Goal: Task Accomplishment & Management: Complete application form

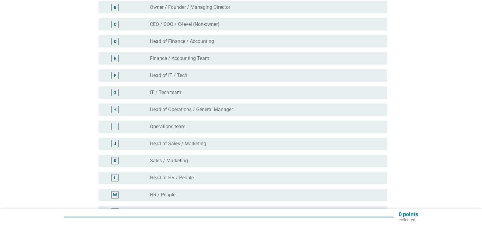
scroll to position [91, 0]
click at [206, 187] on div "M radio_button_unchecked HR / People" at bounding box center [241, 193] width 292 height 17
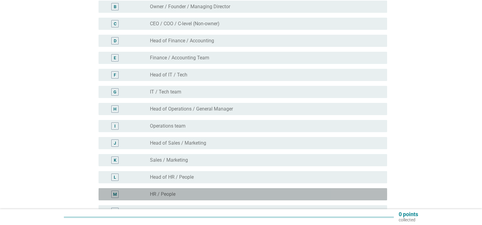
click at [202, 194] on div "radio_button_unchecked HR / People" at bounding box center [263, 194] width 227 height 6
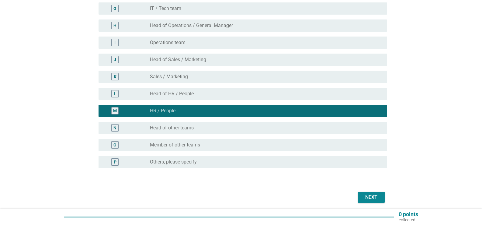
scroll to position [197, 0]
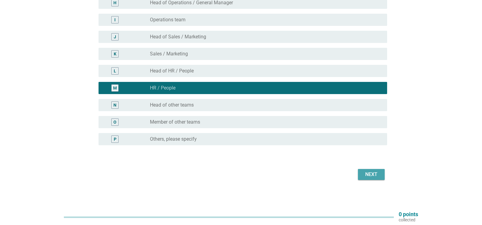
click at [373, 173] on div "Next" at bounding box center [370, 173] width 17 height 7
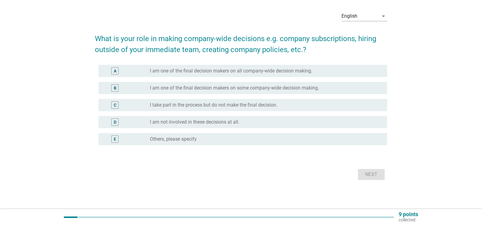
scroll to position [0, 0]
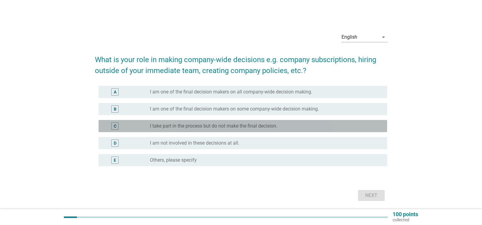
click at [246, 129] on label "I take part in the process but do not make the final decision." at bounding box center [213, 126] width 127 height 6
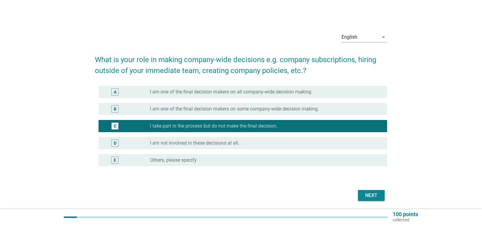
click at [378, 199] on button "Next" at bounding box center [371, 195] width 27 height 11
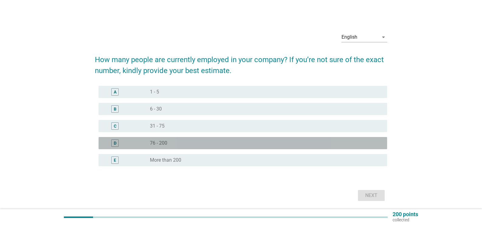
click at [221, 140] on div "radio_button_unchecked 76 - 200" at bounding box center [263, 143] width 227 height 6
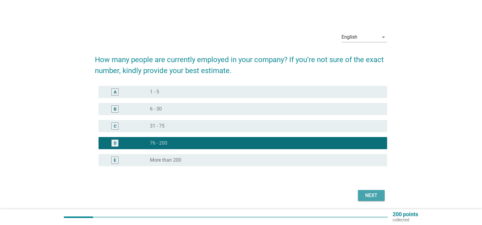
click at [367, 196] on div "Next" at bounding box center [370, 194] width 17 height 7
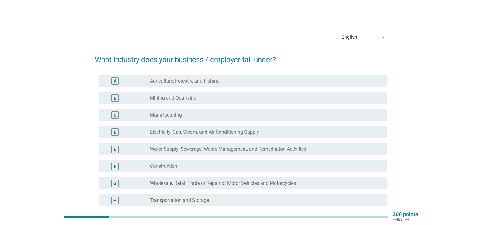
click at [255, 82] on div "radio_button_unchecked Agriculture, Forestry, and Fishing" at bounding box center [263, 81] width 227 height 6
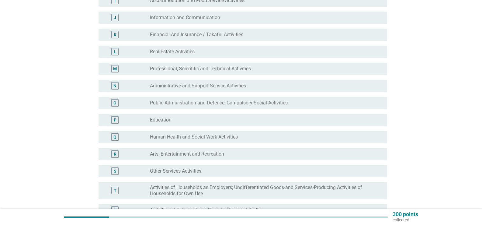
scroll to position [304, 0]
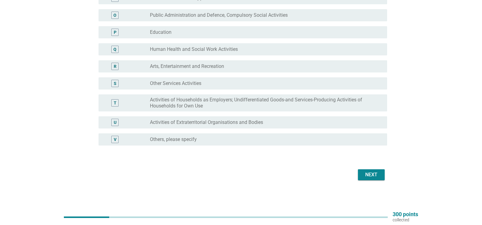
click at [378, 169] on button "Next" at bounding box center [371, 174] width 27 height 11
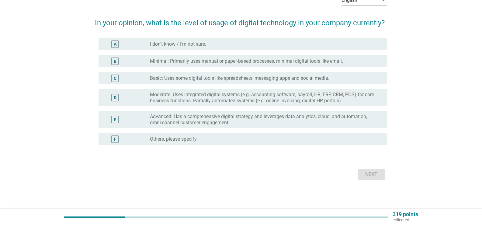
scroll to position [0, 0]
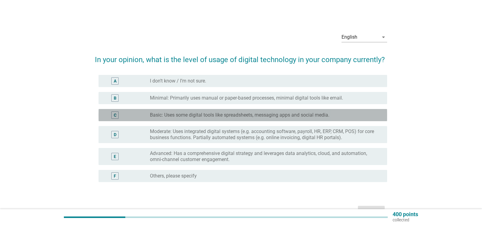
click at [252, 114] on label "Basic: Uses some digital tools like spreadsheets, messaging apps and social med…" at bounding box center [239, 115] width 179 height 6
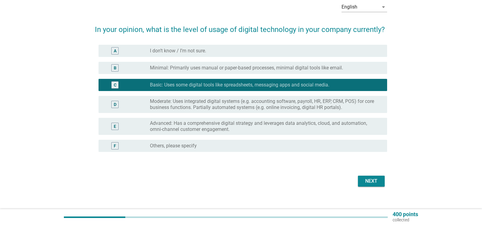
scroll to position [30, 0]
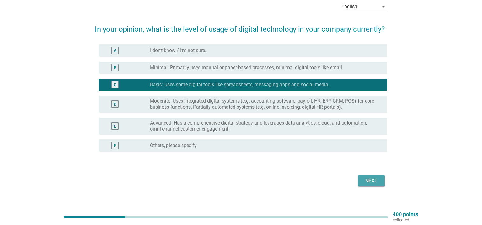
click at [371, 177] on div "Next" at bounding box center [370, 180] width 17 height 7
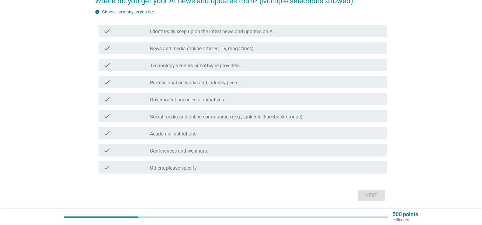
scroll to position [61, 0]
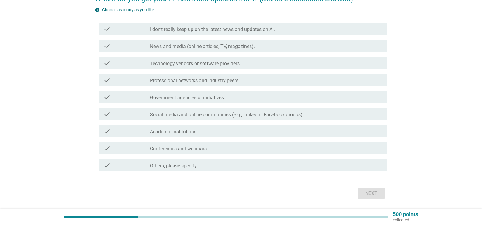
click at [225, 110] on div "check check_box_outline_blank Social media and online communities (e.g., Linked…" at bounding box center [242, 114] width 288 height 12
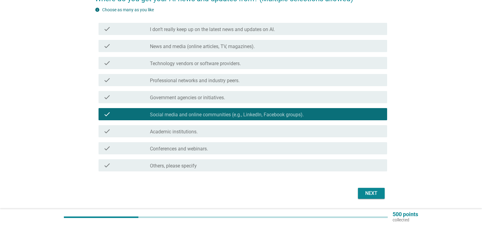
click at [375, 199] on div "Next" at bounding box center [241, 193] width 292 height 15
click at [375, 194] on div "Next" at bounding box center [370, 192] width 17 height 7
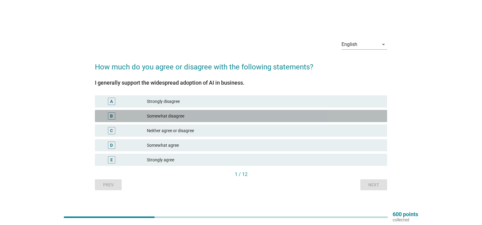
click at [210, 116] on div "Somewhat disagree" at bounding box center [264, 115] width 235 height 7
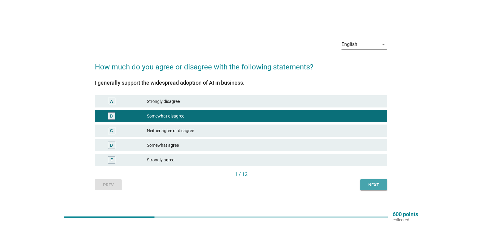
click at [371, 182] on div "Next" at bounding box center [373, 184] width 17 height 6
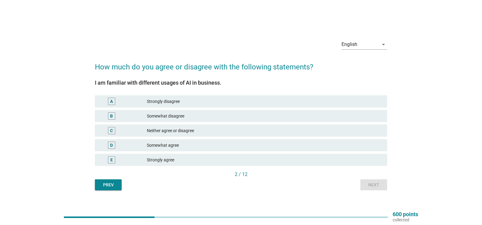
click at [208, 145] on div "Somewhat agree" at bounding box center [264, 144] width 235 height 7
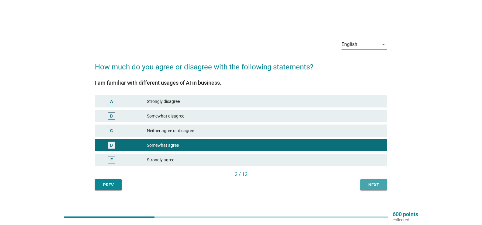
click at [370, 185] on div "Next" at bounding box center [373, 184] width 17 height 6
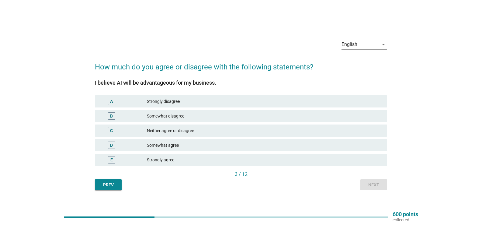
click at [187, 146] on div "Somewhat agree" at bounding box center [264, 144] width 235 height 7
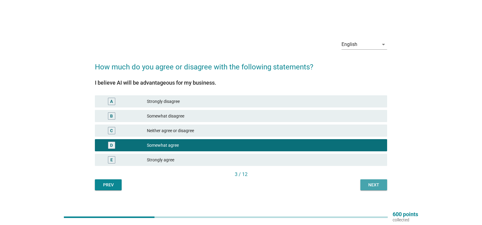
click at [367, 190] on button "Next" at bounding box center [373, 184] width 27 height 11
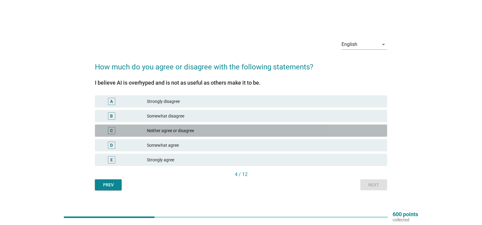
drag, startPoint x: 211, startPoint y: 129, endPoint x: 222, endPoint y: 135, distance: 12.7
click at [212, 128] on div "Neither agree or disagree" at bounding box center [264, 130] width 235 height 7
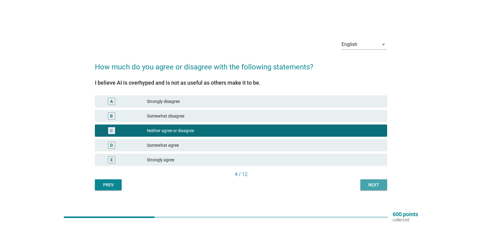
click at [383, 184] on button "Next" at bounding box center [373, 184] width 27 height 11
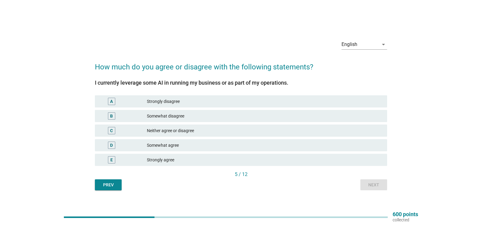
click at [191, 119] on div "Somewhat disagree" at bounding box center [264, 115] width 235 height 7
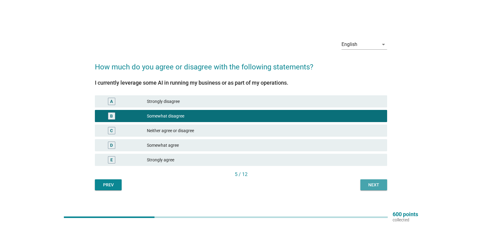
click at [376, 180] on button "Next" at bounding box center [373, 184] width 27 height 11
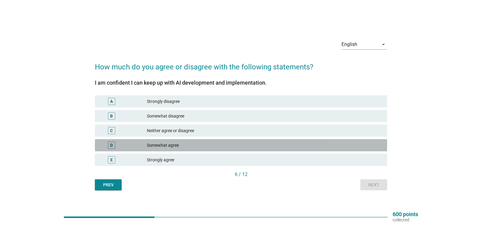
click at [176, 148] on div "Somewhat agree" at bounding box center [264, 144] width 235 height 7
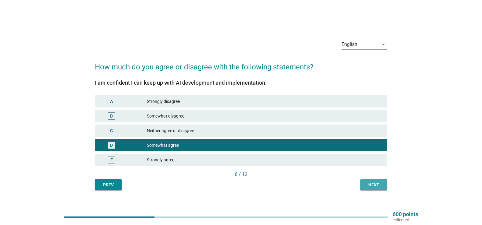
click at [360, 186] on button "Next" at bounding box center [373, 184] width 27 height 11
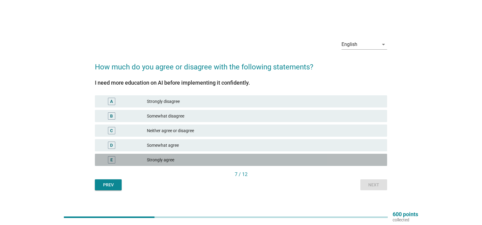
click at [198, 157] on div "Strongly agree" at bounding box center [264, 159] width 235 height 7
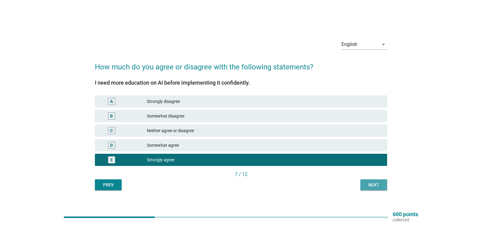
click at [373, 184] on div "Next" at bounding box center [373, 184] width 17 height 6
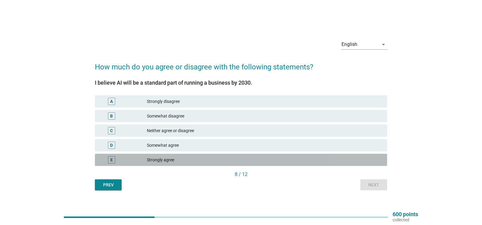
click at [209, 154] on div "E Strongly agree" at bounding box center [241, 159] width 292 height 12
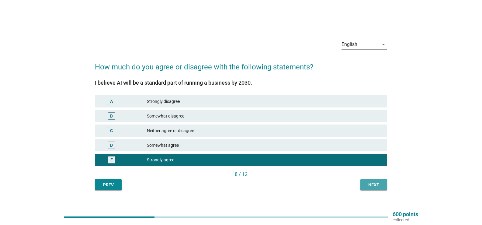
click at [375, 184] on div "Next" at bounding box center [373, 184] width 17 height 6
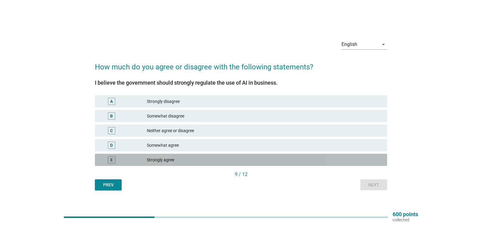
click at [191, 161] on div "Strongly agree" at bounding box center [264, 159] width 235 height 7
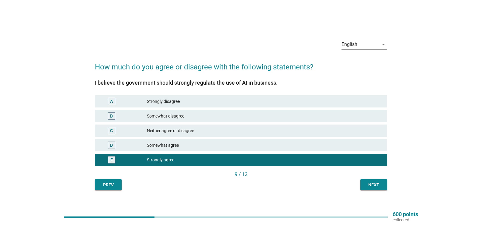
click at [370, 186] on div "Next" at bounding box center [373, 184] width 17 height 6
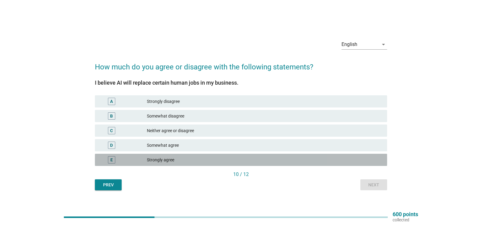
click at [239, 165] on div "E Strongly agree" at bounding box center [241, 159] width 292 height 12
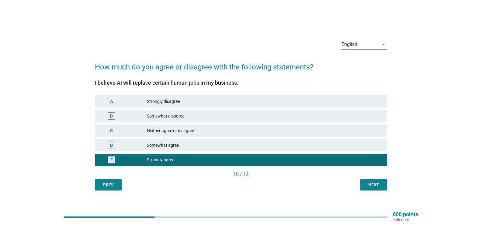
click at [372, 190] on div "English arrow_drop_down How much do you agree or disagree with the following st…" at bounding box center [241, 112] width 302 height 165
click at [373, 186] on div "Next" at bounding box center [373, 184] width 17 height 6
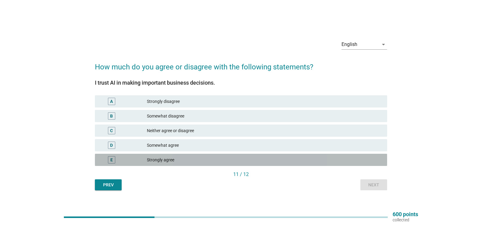
click at [209, 154] on div "E Strongly agree" at bounding box center [241, 159] width 292 height 12
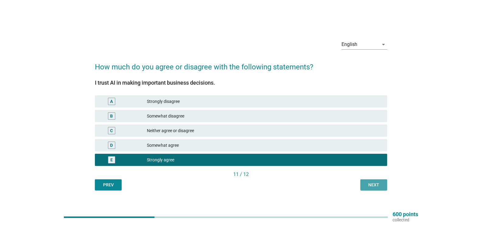
click at [385, 181] on button "Next" at bounding box center [373, 184] width 27 height 11
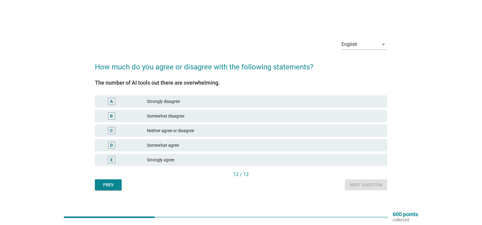
click at [197, 155] on div "E Strongly agree" at bounding box center [241, 159] width 292 height 12
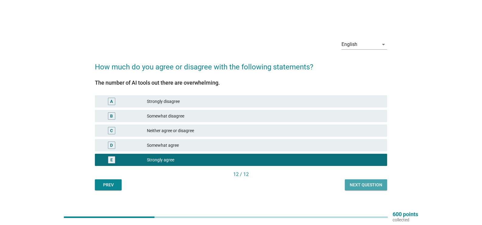
click at [360, 184] on div "Next question" at bounding box center [365, 184] width 33 height 6
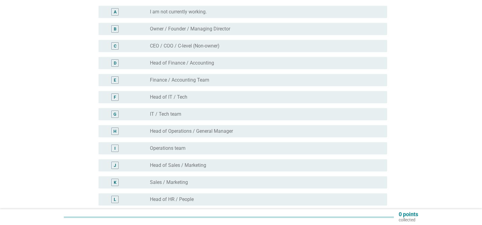
scroll to position [152, 0]
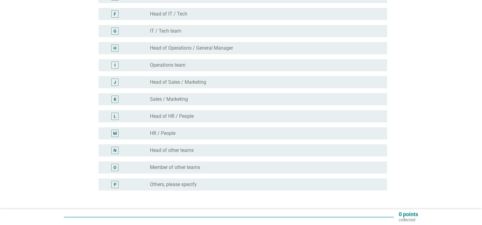
click at [218, 133] on div "radio_button_unchecked HR / People" at bounding box center [263, 133] width 227 height 6
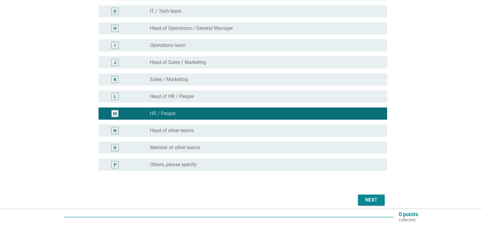
scroll to position [197, 0]
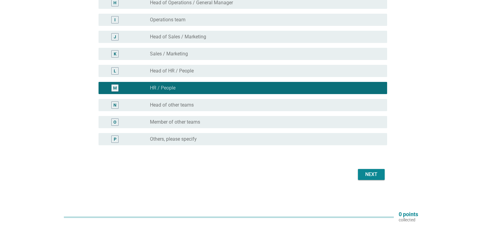
click at [384, 177] on button "Next" at bounding box center [371, 174] width 27 height 11
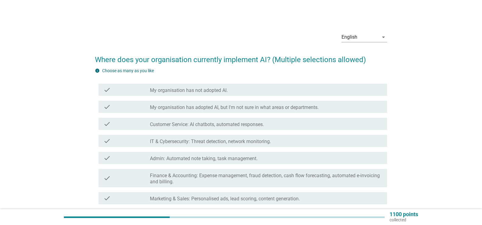
scroll to position [103, 0]
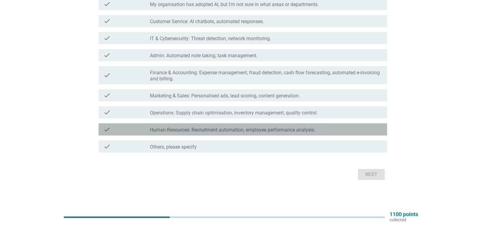
click at [193, 134] on div "check check_box_outline_blank Human Resources: Recruitment automation, employee…" at bounding box center [242, 129] width 288 height 12
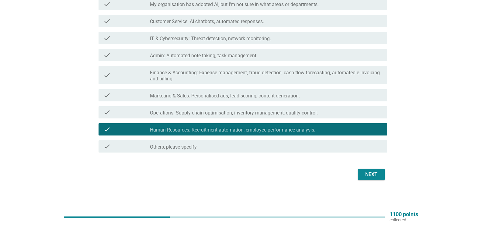
click at [371, 172] on div "Next" at bounding box center [370, 173] width 17 height 7
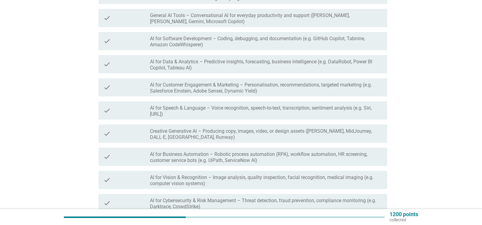
scroll to position [122, 0]
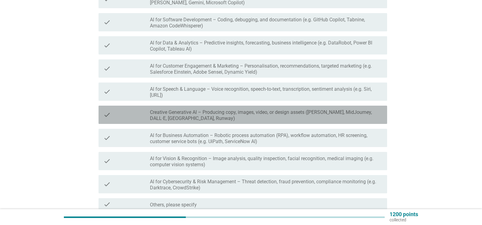
click at [240, 114] on label "Creative Generative AI – Producing copy, images, video, or design assets ([PERS…" at bounding box center [266, 115] width 232 height 12
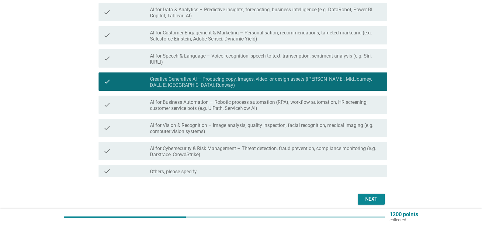
scroll to position [179, 0]
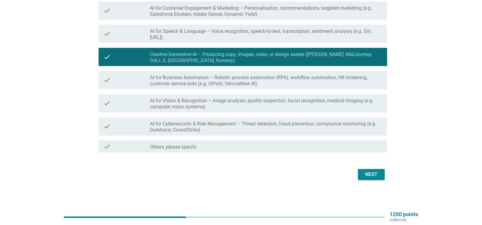
click at [365, 170] on button "Next" at bounding box center [371, 174] width 27 height 11
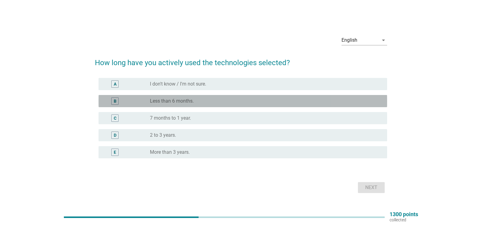
click at [226, 101] on div "radio_button_unchecked Less than 6 months." at bounding box center [263, 101] width 227 height 6
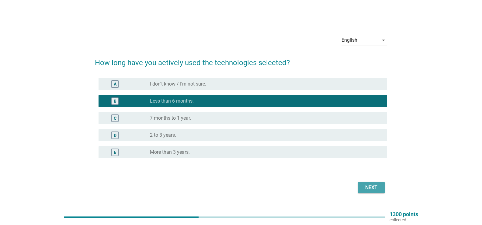
click at [360, 185] on button "Next" at bounding box center [371, 187] width 27 height 11
click at [362, 185] on div "Next" at bounding box center [241, 187] width 292 height 15
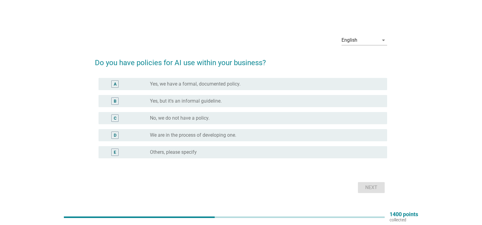
click at [249, 99] on div "radio_button_unchecked Yes, but it's an informal guideline." at bounding box center [263, 101] width 227 height 6
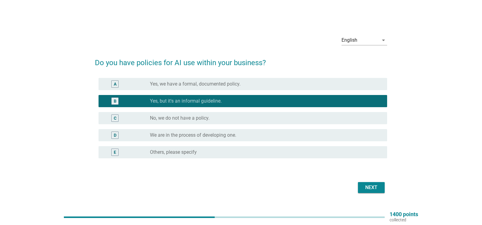
click at [376, 191] on button "Next" at bounding box center [371, 187] width 27 height 11
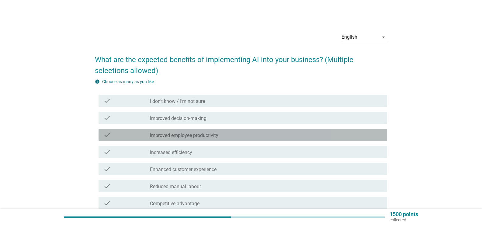
click at [191, 136] on label "Improved employee productivity" at bounding box center [184, 135] width 68 height 6
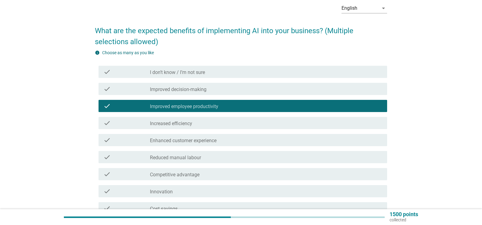
scroll to position [91, 0]
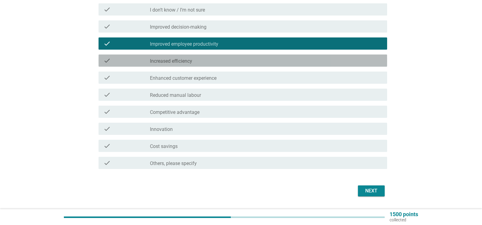
click at [199, 58] on div "check_box_outline_blank Increased efficiency" at bounding box center [266, 60] width 232 height 7
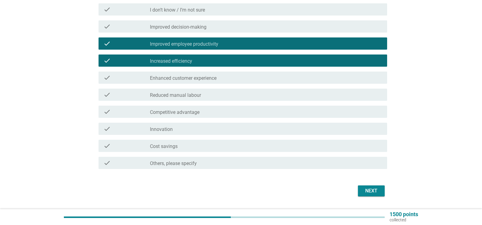
click at [207, 76] on label "Enhanced customer experience" at bounding box center [183, 78] width 67 height 6
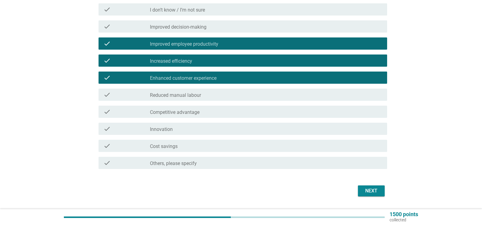
click at [207, 76] on label "Enhanced customer experience" at bounding box center [183, 78] width 67 height 6
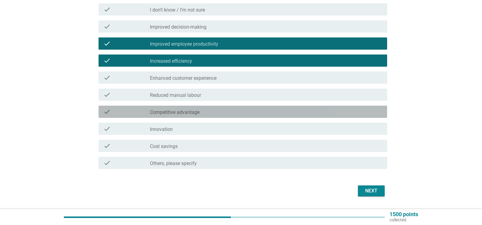
click at [209, 112] on div "check_box_outline_blank Competitive advantage" at bounding box center [266, 111] width 232 height 7
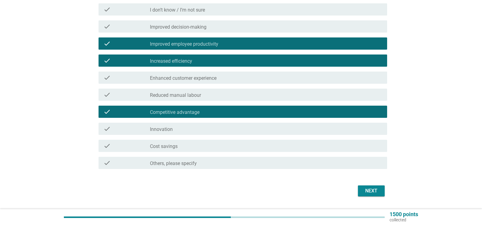
click at [209, 112] on div "check_box_outline_blank Competitive advantage" at bounding box center [266, 111] width 232 height 7
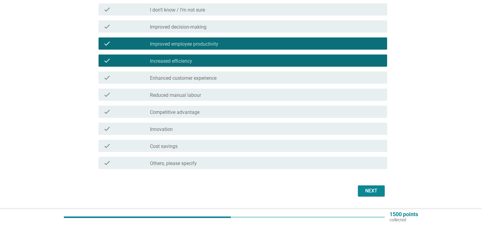
click at [209, 138] on div "check check_box_outline_blank Cost savings" at bounding box center [241, 145] width 292 height 17
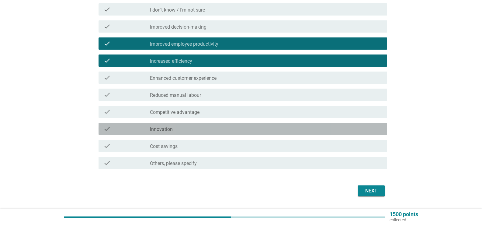
click at [216, 130] on div "check_box_outline_blank Innovation" at bounding box center [266, 128] width 232 height 7
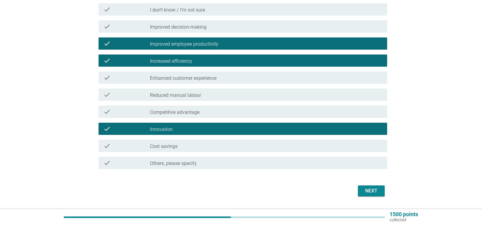
click at [221, 151] on div "check check_box_outline_blank Cost savings" at bounding box center [242, 145] width 288 height 12
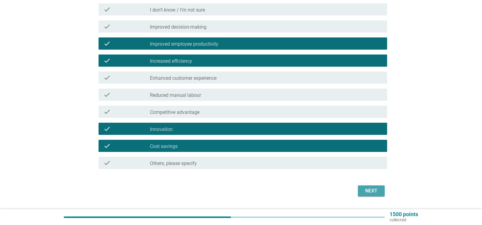
click at [359, 189] on button "Next" at bounding box center [371, 190] width 27 height 11
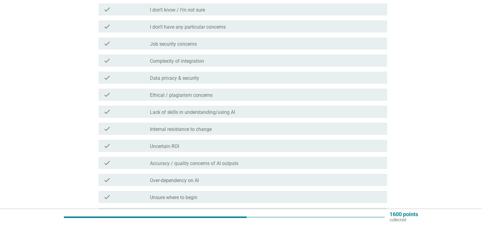
click at [233, 129] on div "check_box_outline_blank Internal resistance to change" at bounding box center [266, 128] width 232 height 7
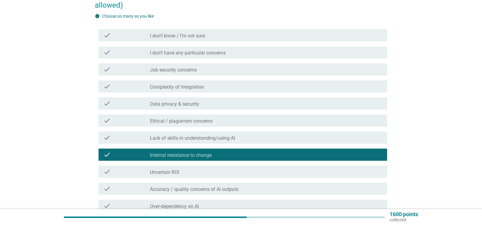
scroll to position [210, 0]
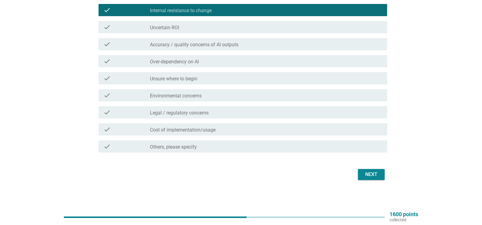
click at [245, 79] on div "check_box_outline_blank Unsure where to begin" at bounding box center [266, 77] width 232 height 7
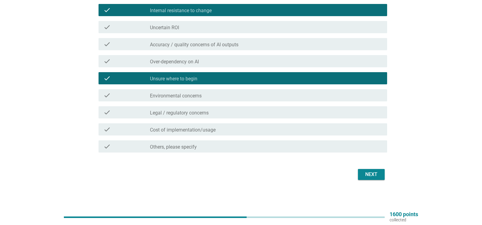
click at [374, 170] on div "Next" at bounding box center [370, 173] width 17 height 7
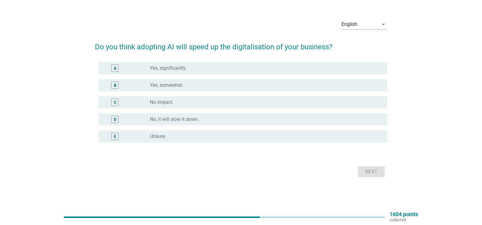
scroll to position [0, 0]
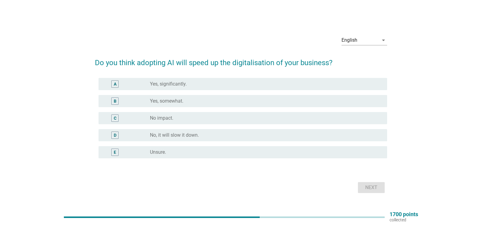
click at [197, 101] on div "radio_button_unchecked Yes, somewhat." at bounding box center [263, 101] width 227 height 6
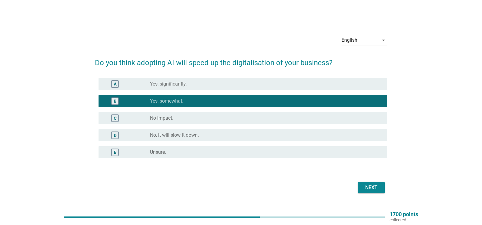
click at [360, 183] on button "Next" at bounding box center [371, 187] width 27 height 11
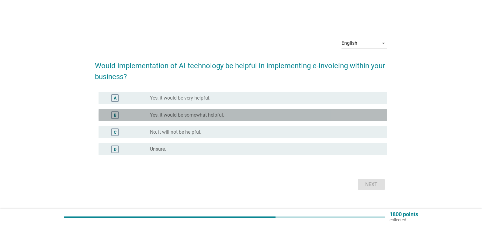
click at [199, 118] on div "radio_button_unchecked Yes, it would be somewhat helpful." at bounding box center [266, 114] width 232 height 7
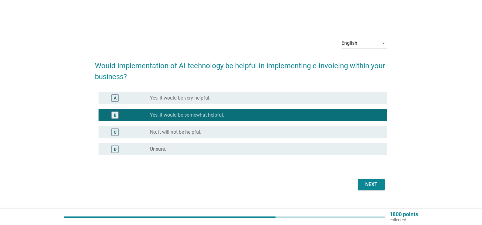
drag, startPoint x: 394, startPoint y: 186, endPoint x: 379, endPoint y: 185, distance: 15.2
click at [386, 187] on div "English arrow_drop_down Would implementation of AI technology be helpful in imp…" at bounding box center [241, 113] width 452 height 168
click at [378, 185] on div "Next" at bounding box center [370, 183] width 17 height 7
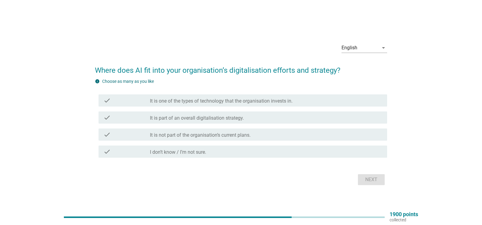
click at [226, 119] on label "It is part of an overall digitalisation strategy." at bounding box center [197, 118] width 94 height 6
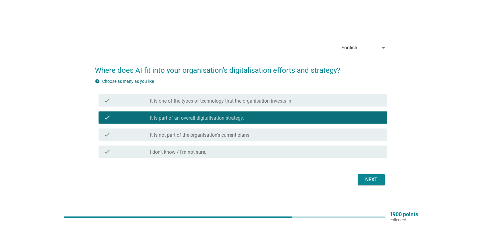
click at [217, 134] on label "It is not part of the organisation’s current plans." at bounding box center [200, 135] width 101 height 6
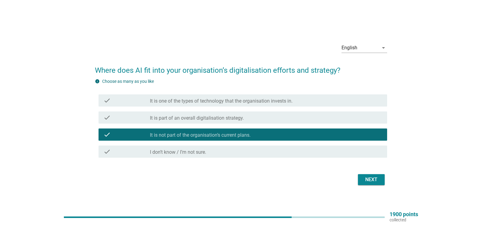
click at [218, 126] on div "check check_box It is not part of the organisation’s current plans." at bounding box center [241, 134] width 292 height 17
click at [222, 120] on label "It is part of an overall digitalisation strategy." at bounding box center [197, 118] width 94 height 6
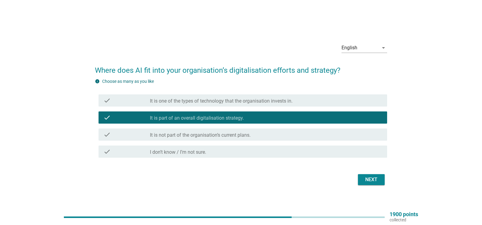
click at [374, 180] on div "Next" at bounding box center [370, 179] width 17 height 7
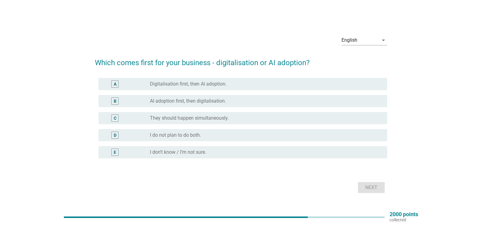
click at [200, 103] on label "AI adoption first, then digitalisation." at bounding box center [188, 101] width 76 height 6
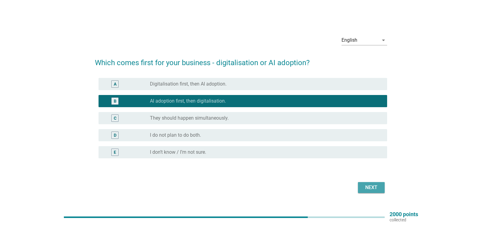
click at [370, 189] on div "Next" at bounding box center [370, 187] width 17 height 7
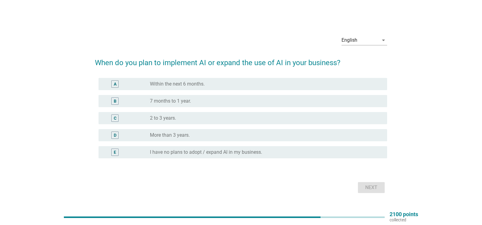
click at [201, 135] on div "radio_button_unchecked More than 3 years." at bounding box center [263, 135] width 227 height 6
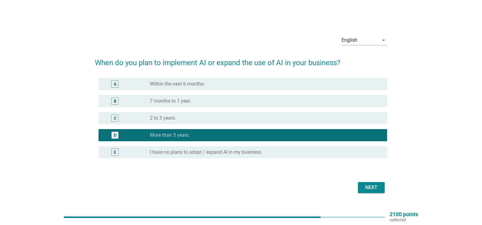
click at [365, 187] on div "Next" at bounding box center [370, 187] width 17 height 7
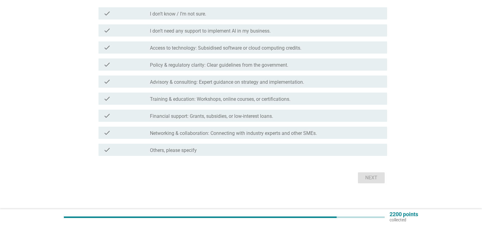
scroll to position [91, 0]
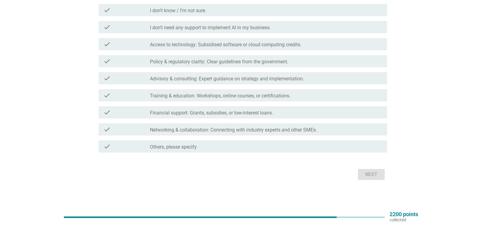
click at [261, 57] on div "check check_box_outline_blank Policy & regulatory clarity: Clear guidelines fro…" at bounding box center [242, 61] width 288 height 12
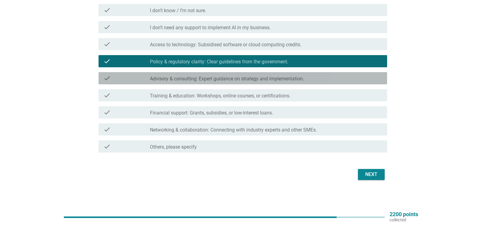
click at [252, 79] on label "Advisory & consulting: Expert guidance on strategy and implementation." at bounding box center [227, 79] width 154 height 6
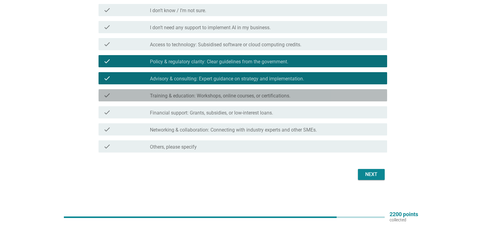
click at [247, 95] on label "Training & education: Workshops, online courses, or certifications." at bounding box center [220, 96] width 140 height 6
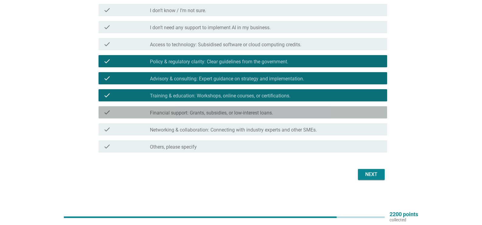
click at [258, 112] on label "Financial support: Grants, subsidies, or low-interest loans." at bounding box center [211, 113] width 123 height 6
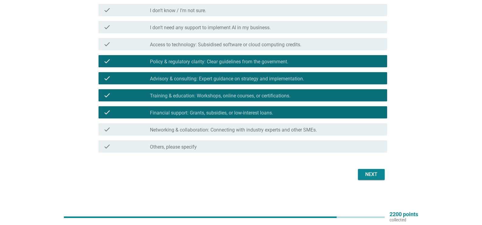
click at [327, 135] on div "check check_box_outline_blank Networking & collaboration: Connecting with indus…" at bounding box center [242, 129] width 288 height 12
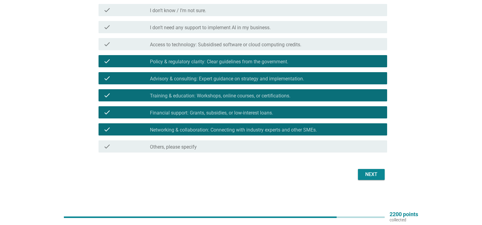
click at [364, 171] on div "Next" at bounding box center [370, 173] width 17 height 7
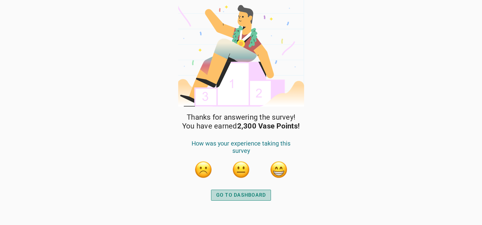
click at [231, 196] on div "GO TO DASHBOARD" at bounding box center [241, 194] width 50 height 7
